Goal: Task Accomplishment & Management: Use online tool/utility

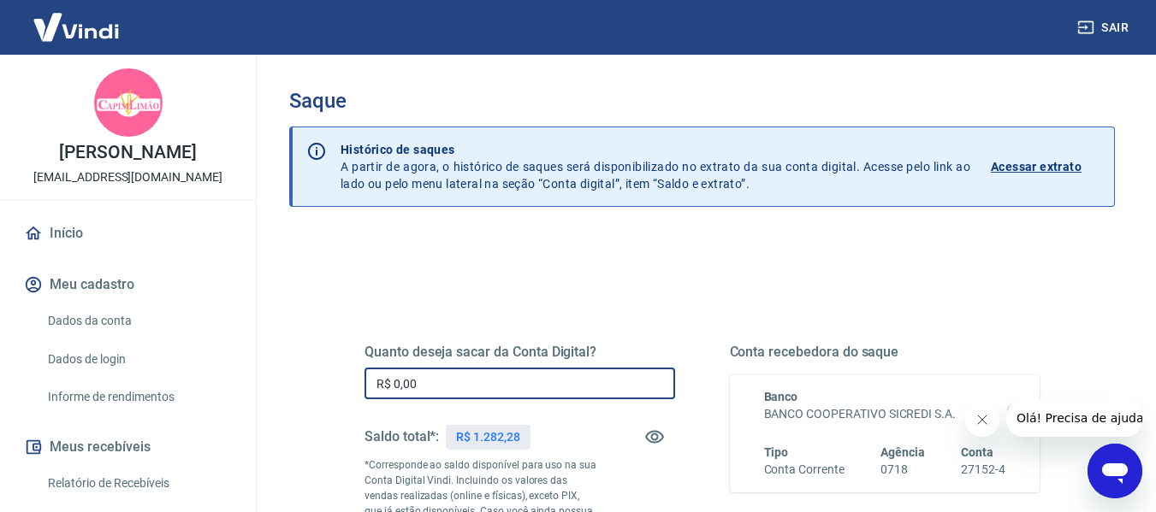
click at [422, 379] on input "R$ 0,00" at bounding box center [519, 384] width 310 height 32
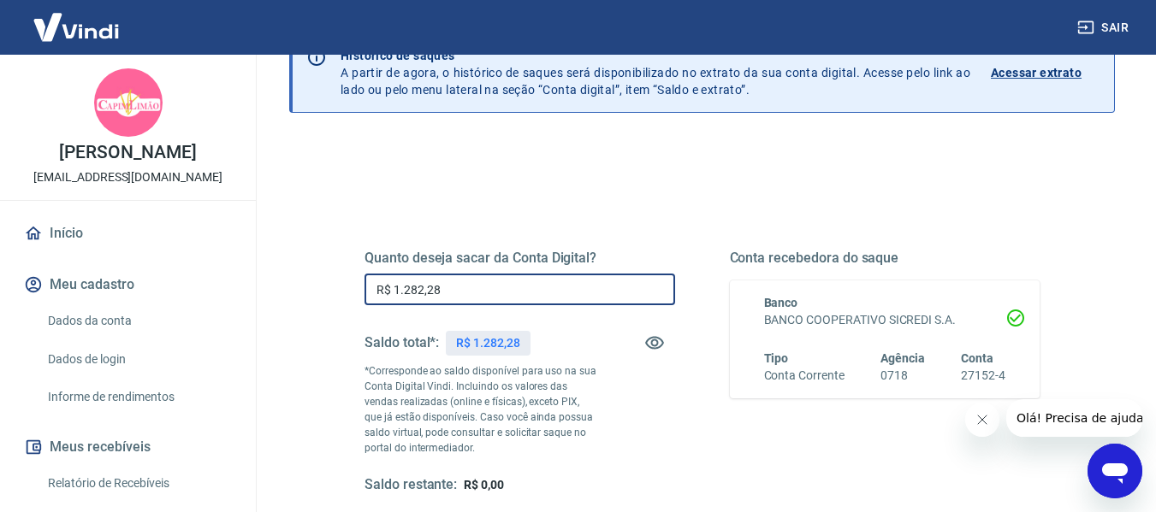
scroll to position [342, 0]
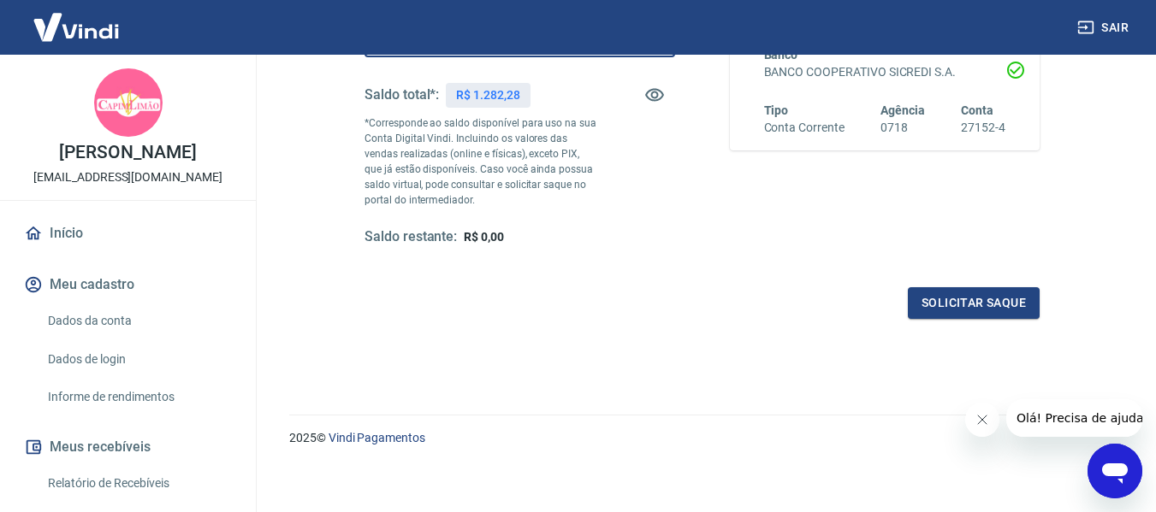
type input "R$ 1.282,28"
click at [980, 421] on icon "Fechar mensagem da empresa" at bounding box center [981, 420] width 9 height 9
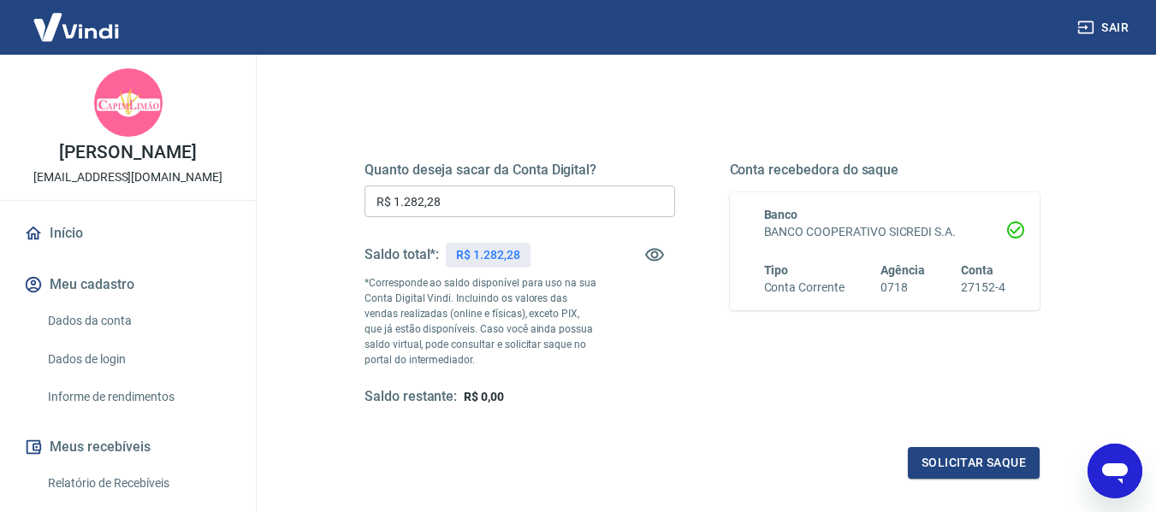
scroll to position [171, 0]
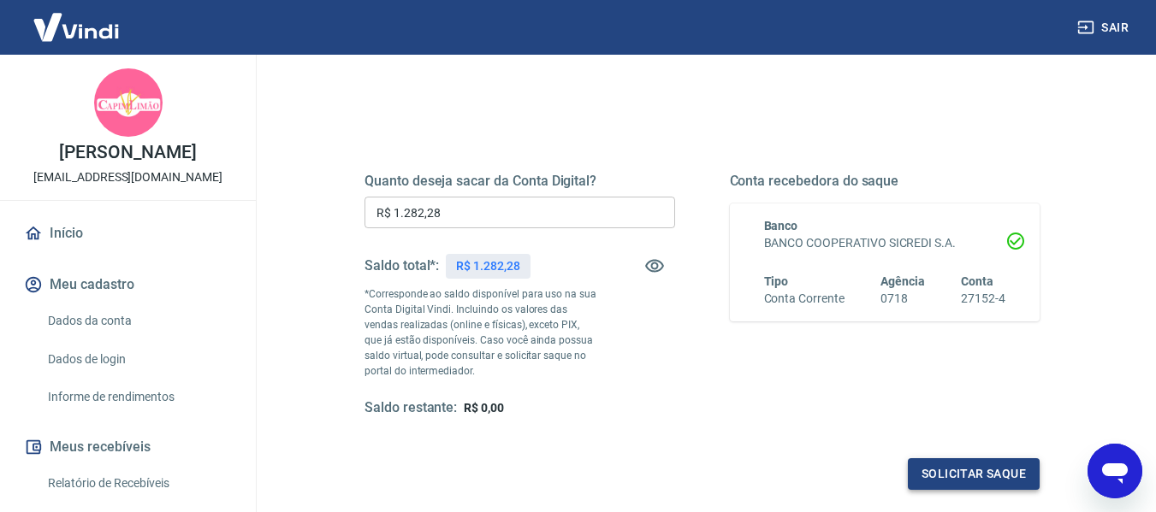
click at [969, 477] on button "Solicitar saque" at bounding box center [973, 474] width 132 height 32
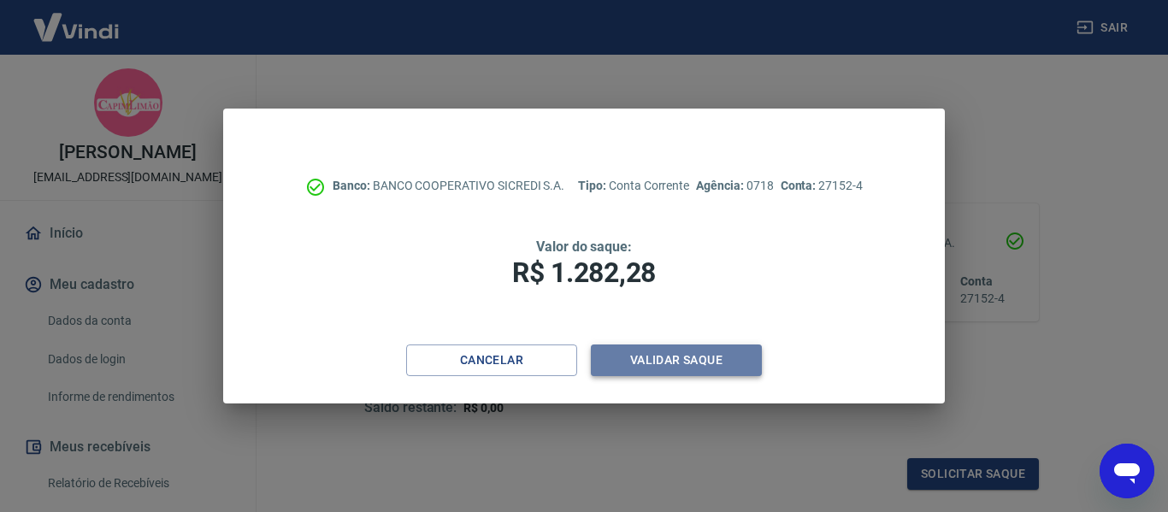
click at [687, 358] on button "Validar saque" at bounding box center [676, 361] width 171 height 32
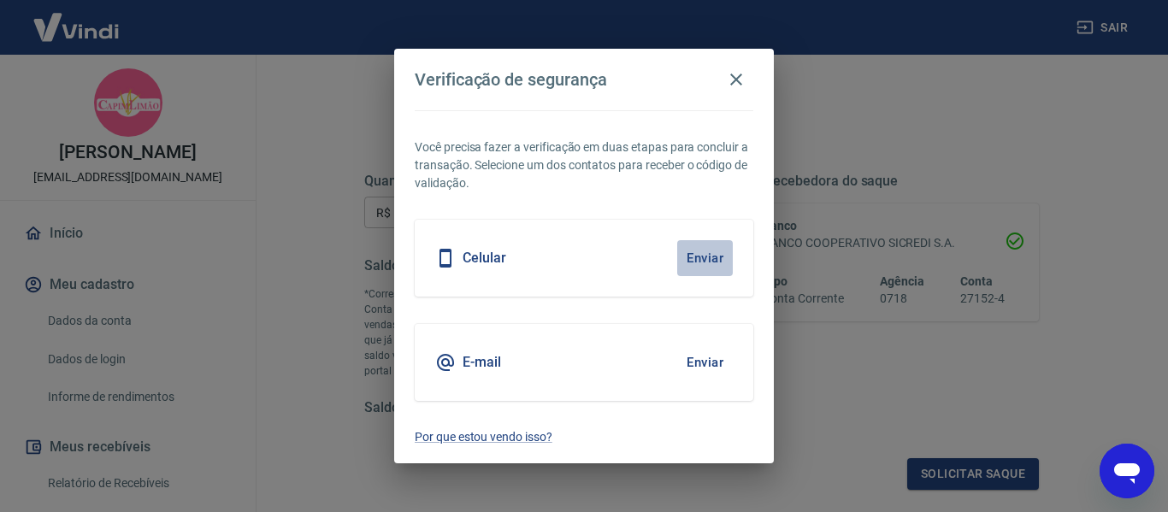
click at [695, 264] on button "Enviar" at bounding box center [705, 258] width 56 height 36
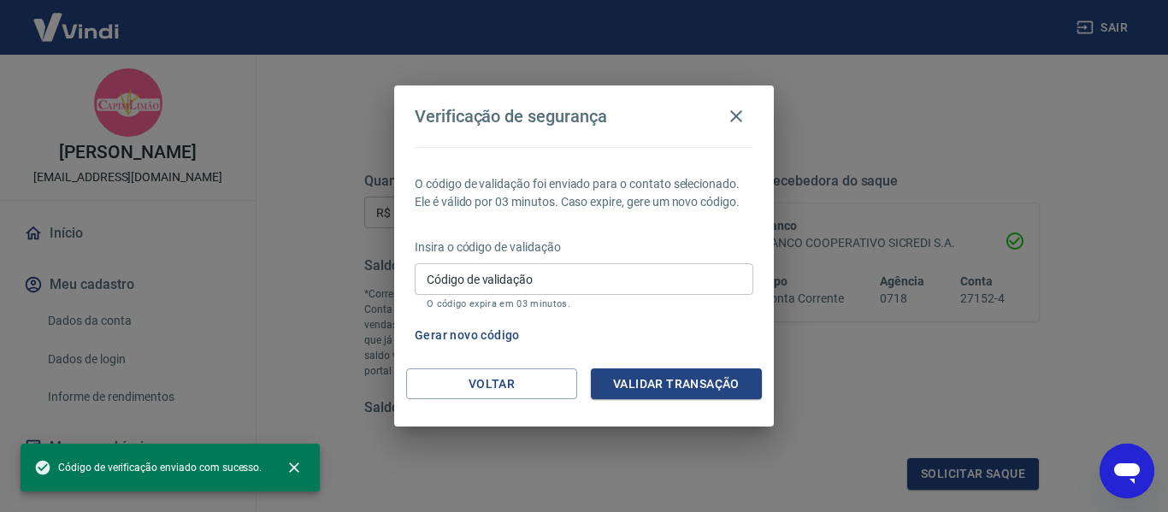
click at [569, 282] on input "Código de validação" at bounding box center [584, 279] width 339 height 32
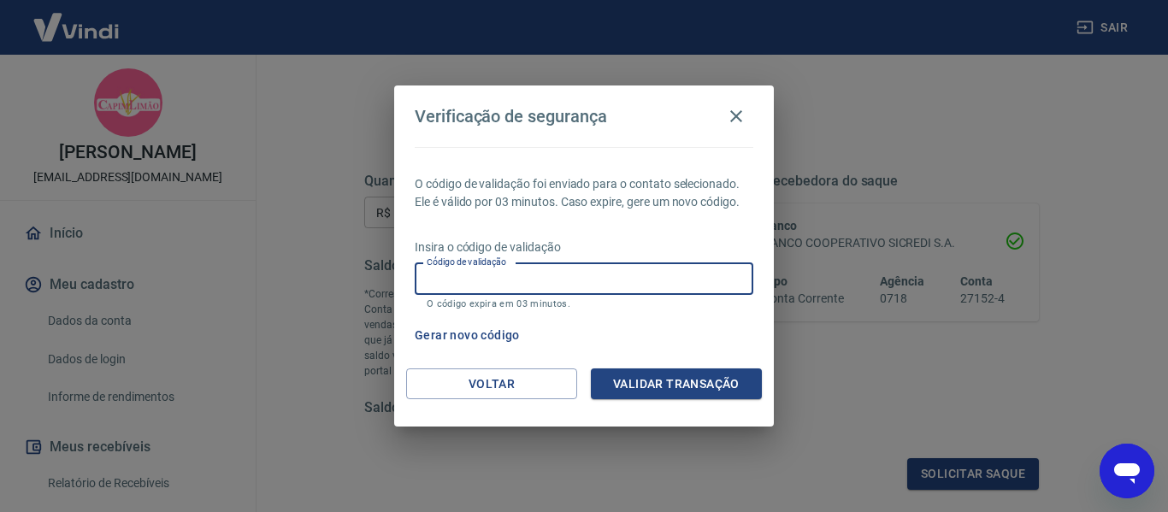
click at [452, 268] on label "Código de validação" at bounding box center [467, 262] width 80 height 13
click at [452, 268] on input "Código de validação" at bounding box center [584, 279] width 339 height 32
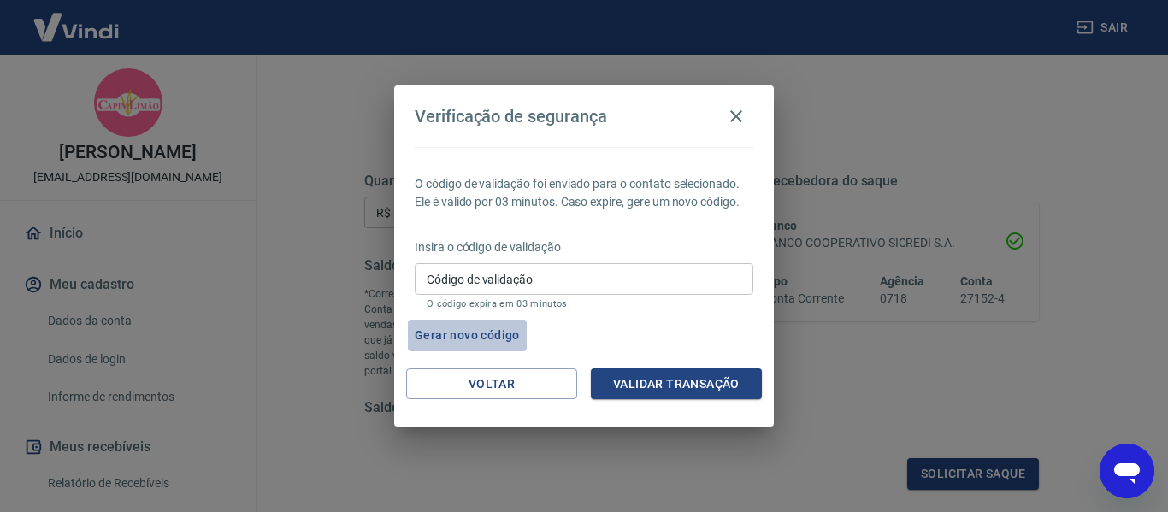
click at [464, 329] on button "Gerar novo código" at bounding box center [467, 336] width 119 height 32
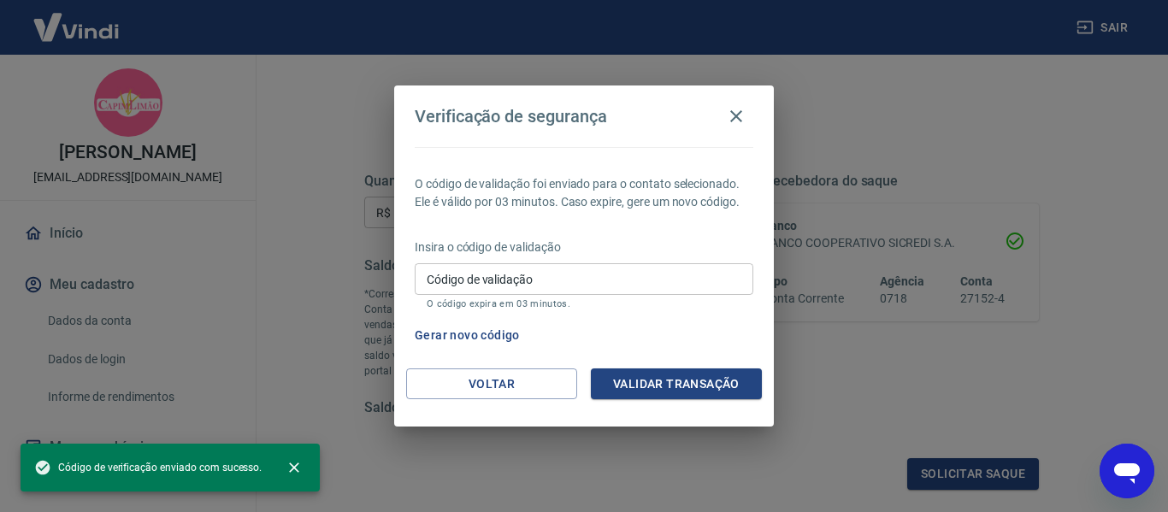
click at [576, 283] on input "Código de validação" at bounding box center [584, 279] width 339 height 32
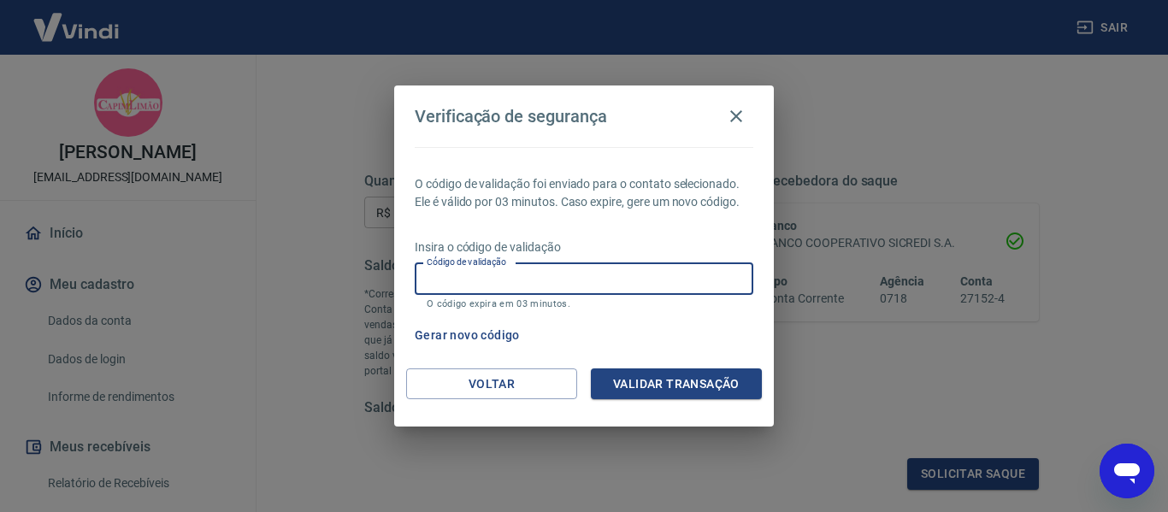
click at [458, 268] on label "Código de validação" at bounding box center [467, 262] width 80 height 13
click at [458, 268] on input "Código de validação" at bounding box center [584, 279] width 339 height 32
click at [735, 116] on icon "button" at bounding box center [736, 116] width 21 height 21
